Goal: Task Accomplishment & Management: Complete application form

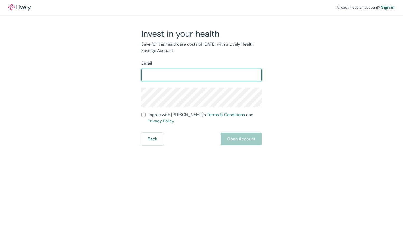
click at [200, 66] on div "Email" at bounding box center [202, 63] width 120 height 6
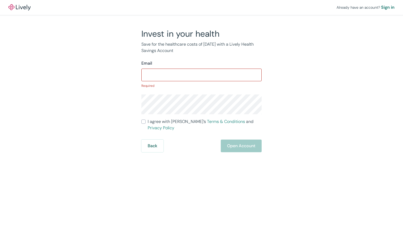
click at [199, 71] on input "Email" at bounding box center [202, 75] width 120 height 11
type input "[EMAIL_ADDRESS][DOMAIN_NAME]"
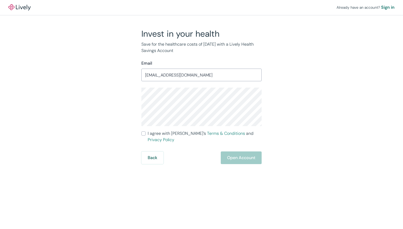
click at [320, 98] on div "Invest in your health Save for the healthcare costs of [DATE] with a Lively Hea…" at bounding box center [198, 97] width 253 height 136
click at [265, 142] on div "Invest in your health Save for the healthcare costs of [DATE] with a Lively Hea…" at bounding box center [198, 97] width 253 height 136
click at [163, 134] on span "I agree with Lively’s Terms & Conditions and Privacy Policy" at bounding box center [205, 136] width 114 height 13
click at [146, 134] on input "I agree with Lively’s Terms & Conditions and Privacy Policy" at bounding box center [144, 133] width 4 height 4
checkbox input "true"
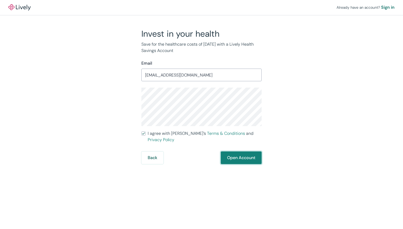
click at [228, 152] on button "Open Account" at bounding box center [241, 158] width 41 height 13
